Goal: Task Accomplishment & Management: Manage account settings

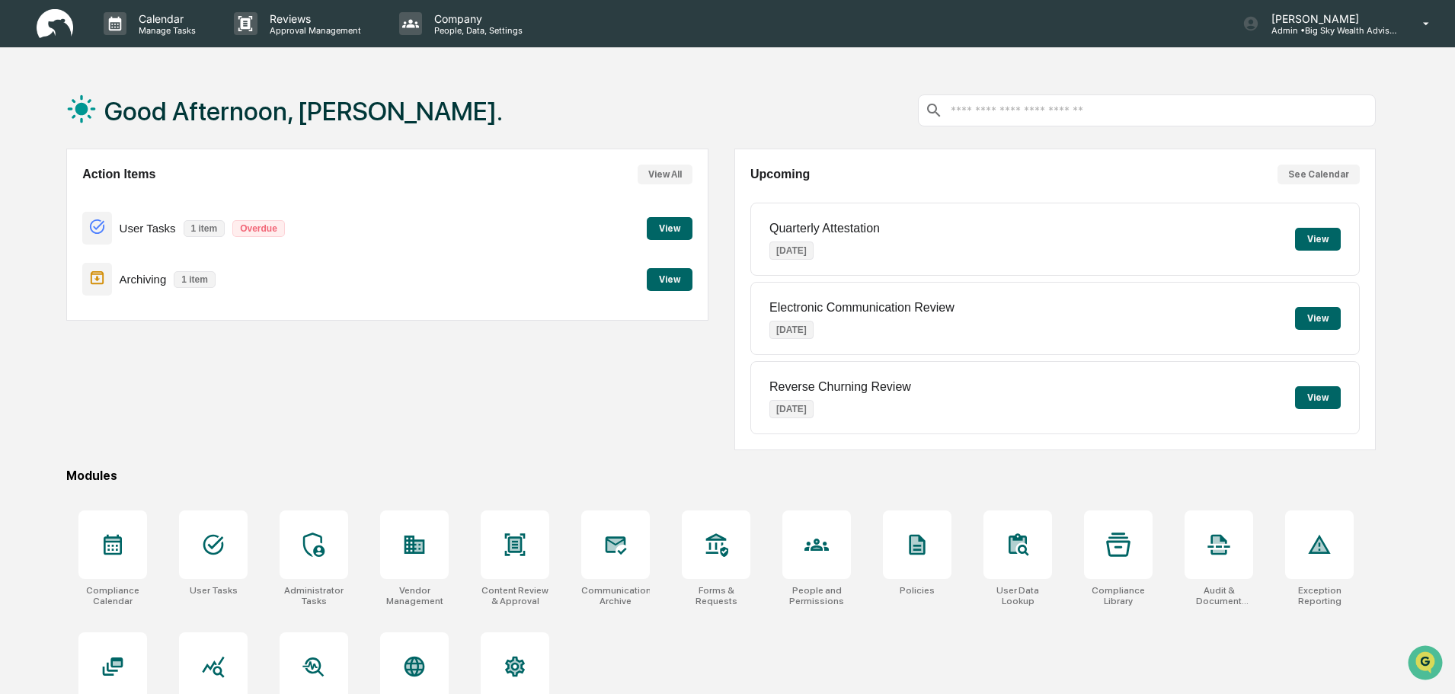
click at [674, 222] on button "View" at bounding box center [670, 228] width 46 height 23
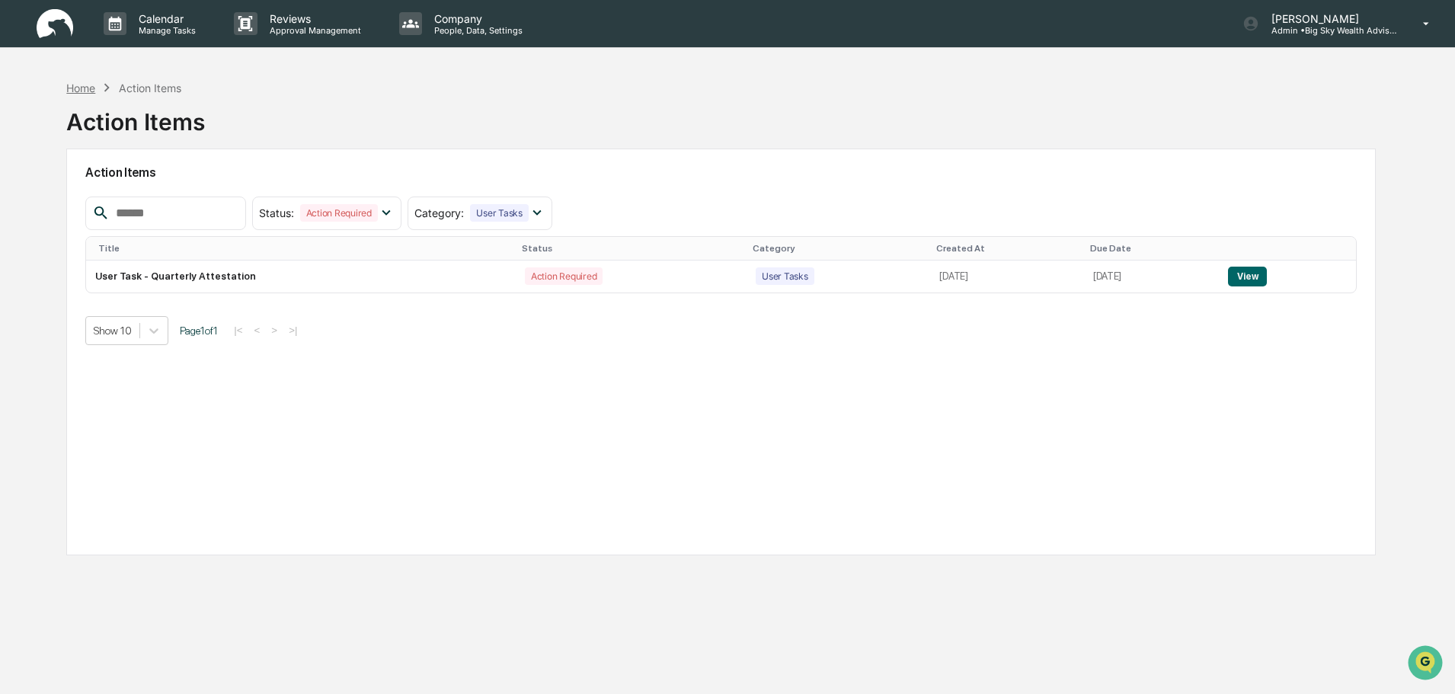
click at [92, 92] on div "Home" at bounding box center [80, 87] width 29 height 13
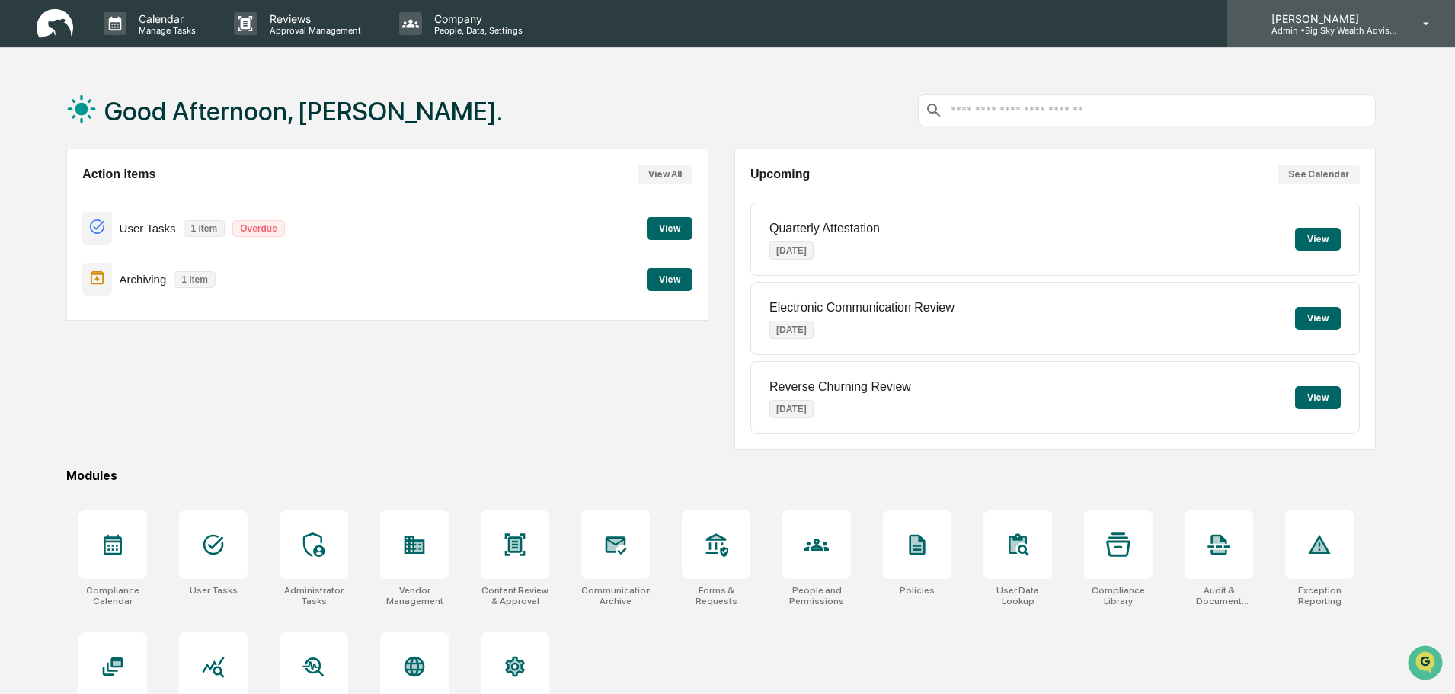
click at [1331, 25] on p "Admin • Big Sky Wealth Advisors" at bounding box center [1330, 30] width 142 height 11
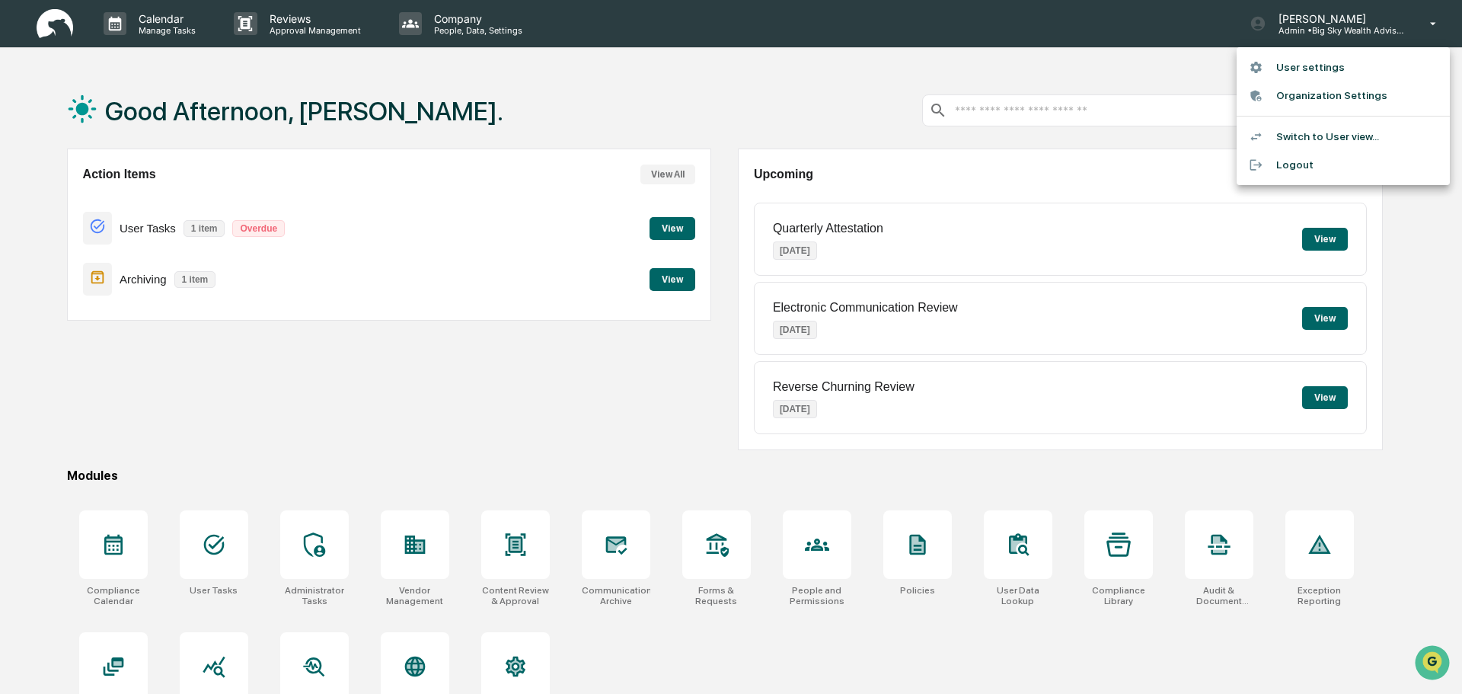
click at [1319, 65] on li "User settings" at bounding box center [1343, 67] width 213 height 28
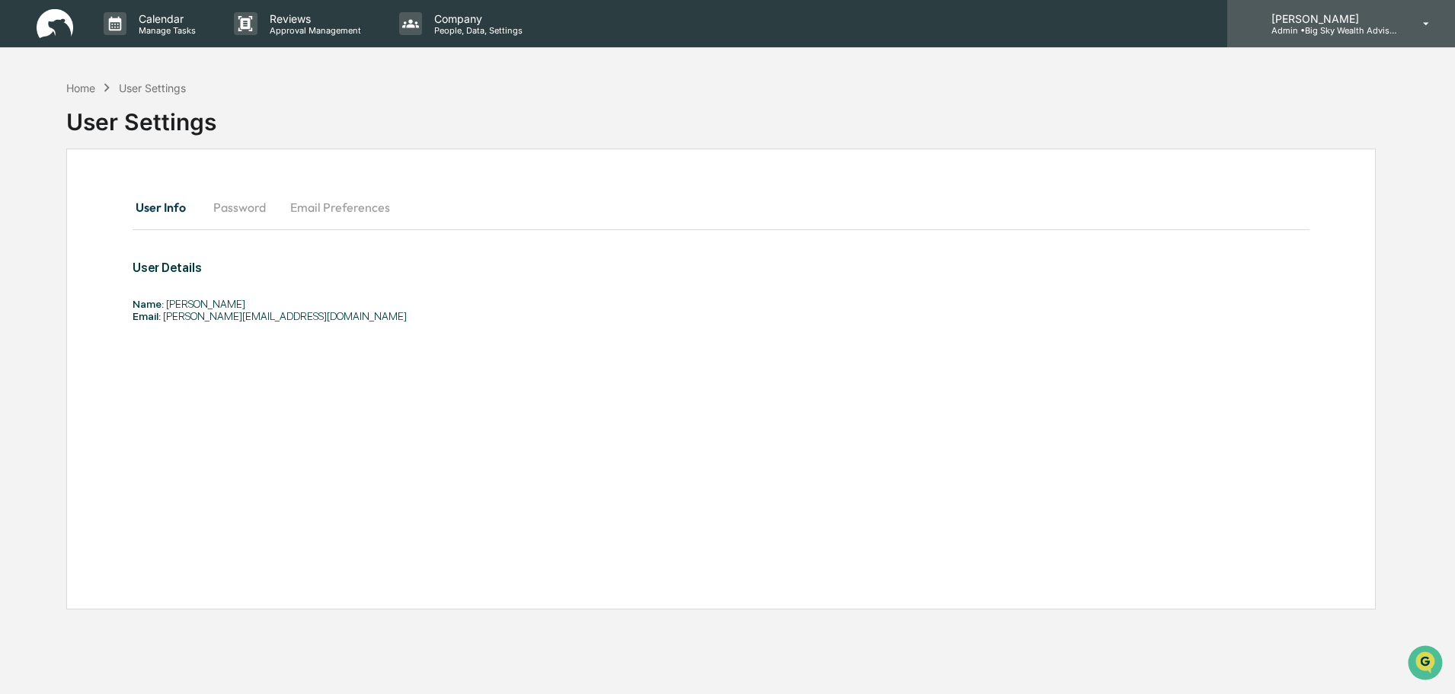
click at [1324, 25] on p "Admin • Big Sky Wealth Advisors" at bounding box center [1330, 30] width 142 height 11
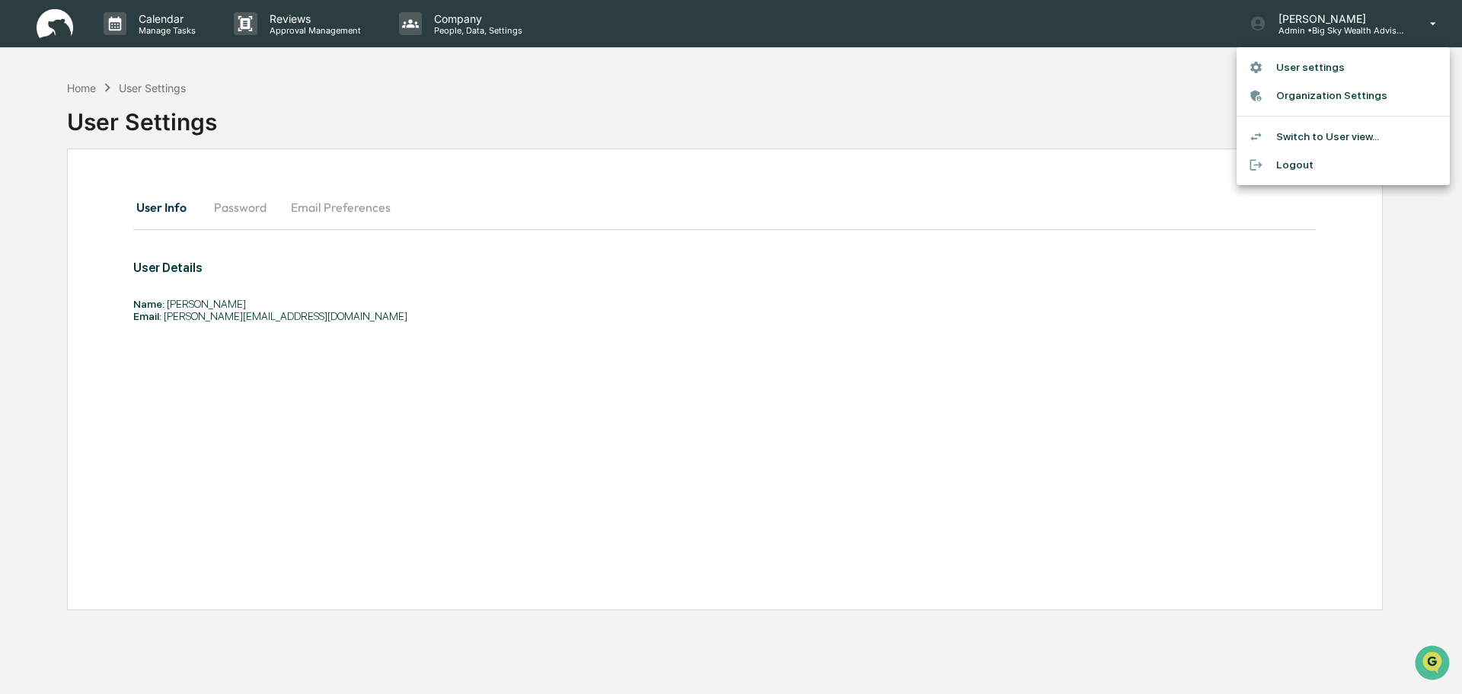
click at [1303, 133] on li "Switch to User view..." at bounding box center [1343, 137] width 213 height 28
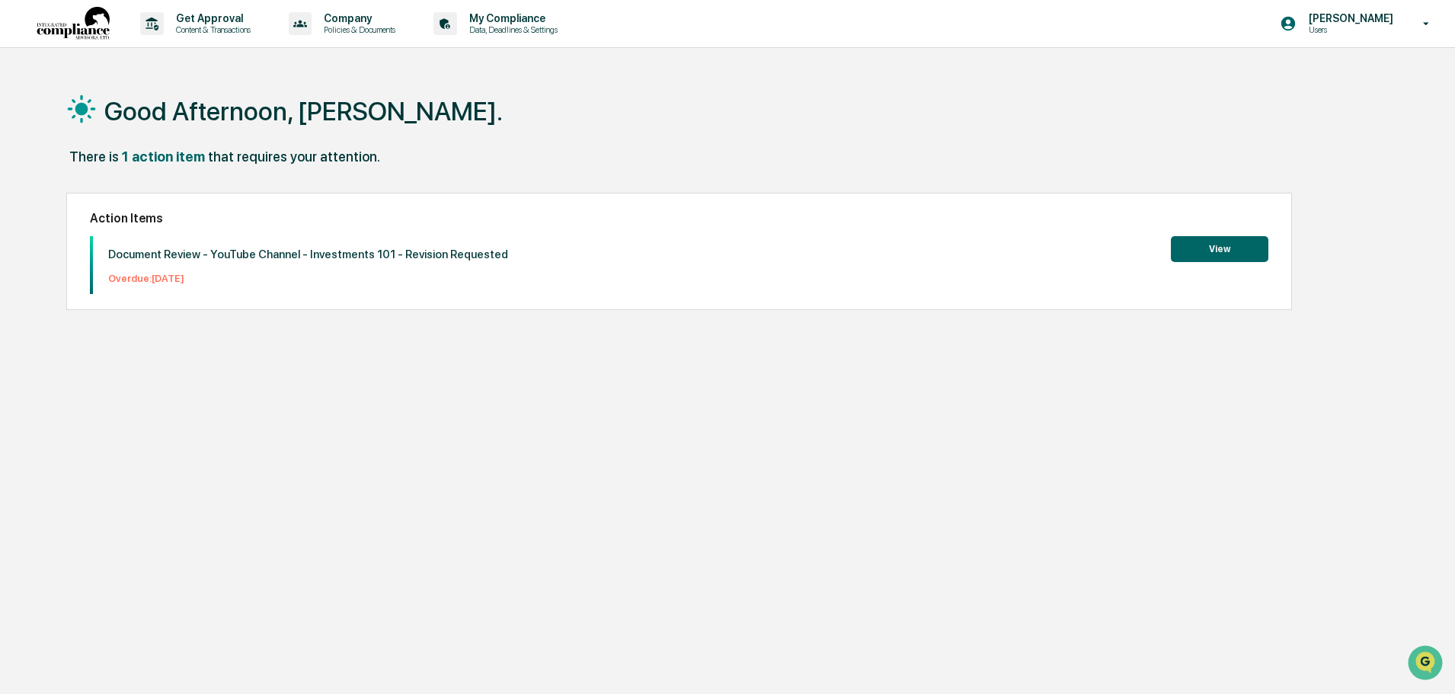
click at [1212, 247] on button "View" at bounding box center [1219, 249] width 97 height 26
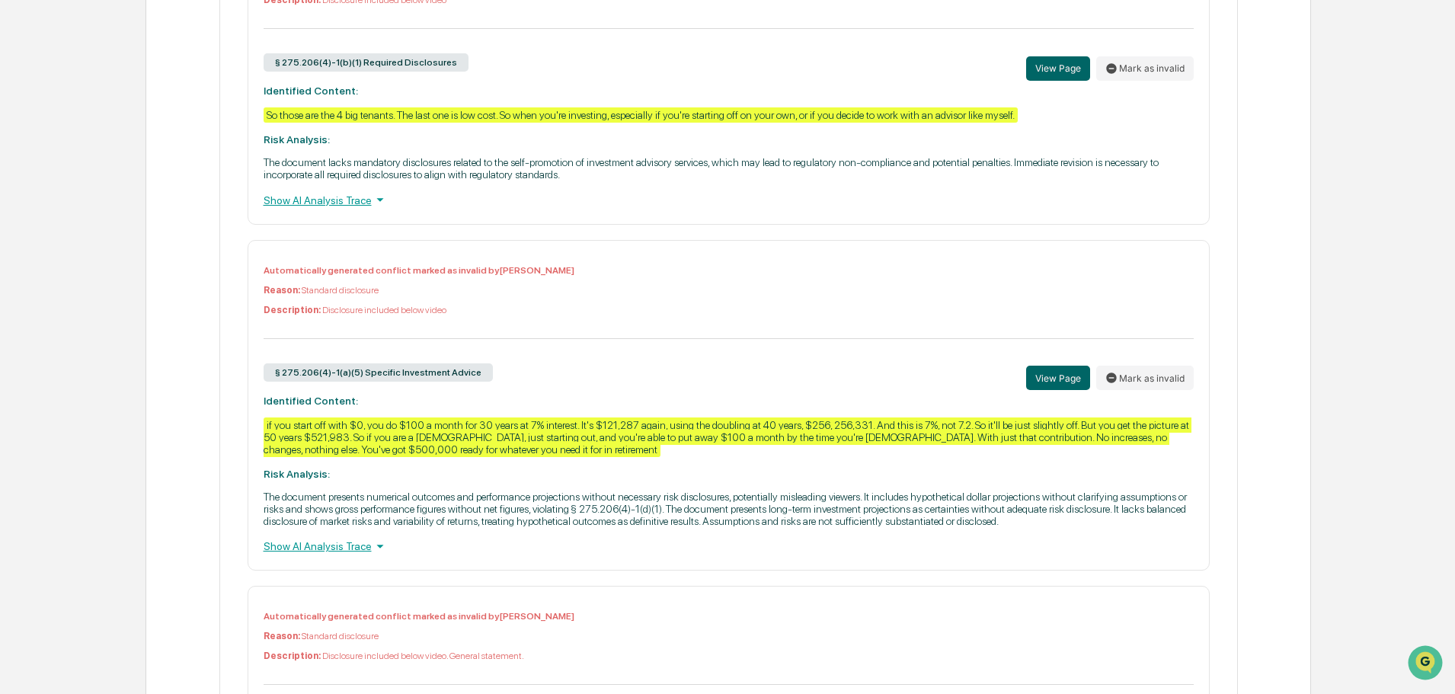
scroll to position [2285, 0]
